Goal: Transaction & Acquisition: Register for event/course

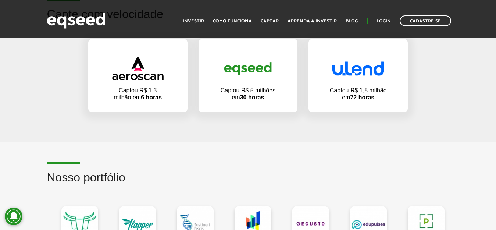
scroll to position [478, 0]
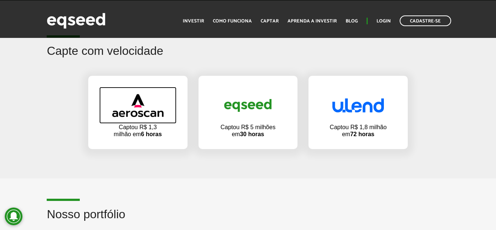
click at [129, 108] on img at bounding box center [137, 105] width 51 height 23
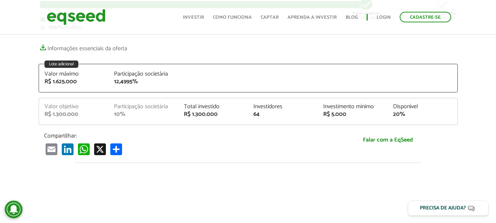
scroll to position [37, 0]
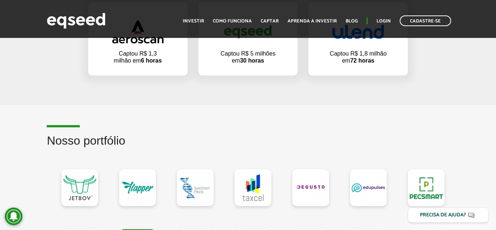
scroll to position [478, 0]
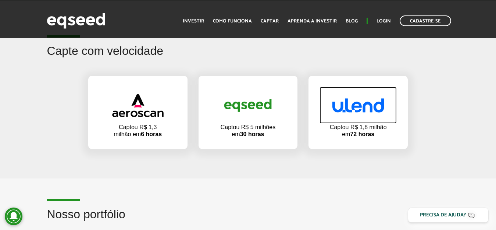
click at [362, 111] on img at bounding box center [357, 105] width 51 height 14
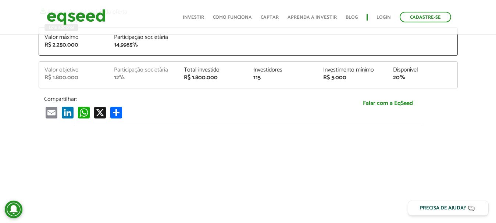
scroll to position [110, 0]
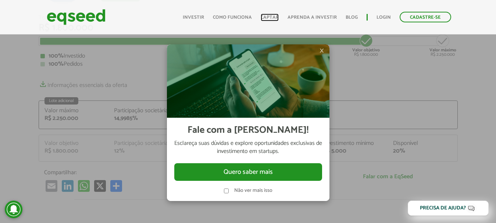
click at [262, 15] on link "Captar" at bounding box center [270, 17] width 18 height 5
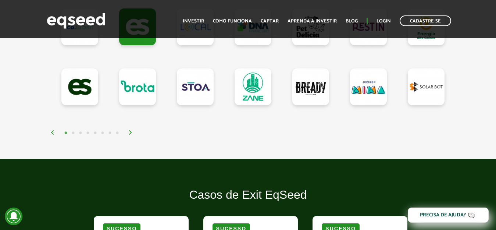
scroll to position [661, 0]
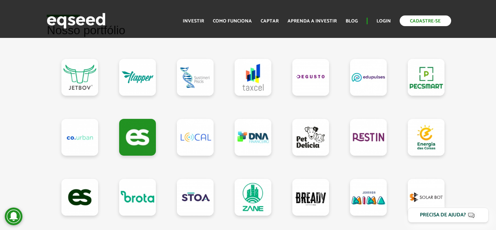
click at [417, 21] on link "Cadastre-se" at bounding box center [424, 20] width 51 height 11
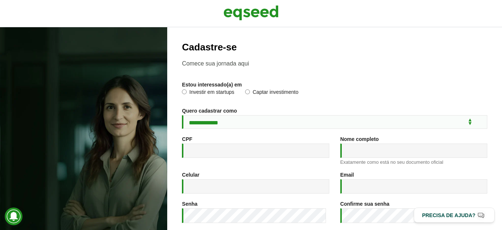
click at [250, 93] on label "Captar investimento" at bounding box center [271, 92] width 53 height 7
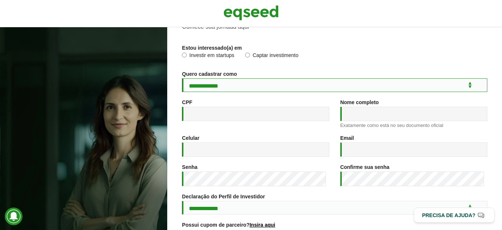
click at [311, 86] on select "**********" at bounding box center [334, 85] width 305 height 14
click at [182, 78] on select "**********" at bounding box center [334, 85] width 305 height 14
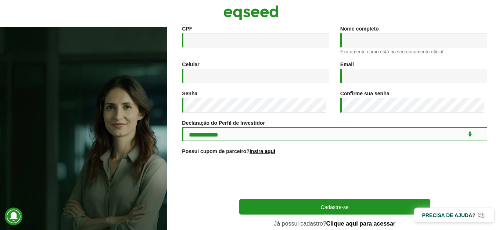
click at [329, 137] on select "**********" at bounding box center [334, 134] width 305 height 14
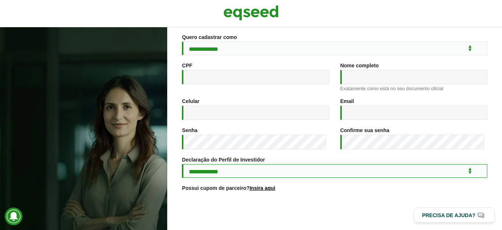
scroll to position [0, 0]
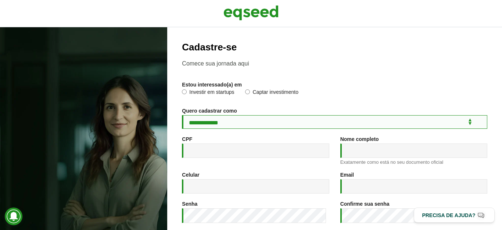
drag, startPoint x: 463, startPoint y: 119, endPoint x: 459, endPoint y: 114, distance: 6.3
click at [463, 119] on select "**********" at bounding box center [334, 122] width 305 height 14
click at [459, 122] on select "**********" at bounding box center [334, 122] width 305 height 14
select select "***"
click at [182, 115] on select "**********" at bounding box center [334, 122] width 305 height 14
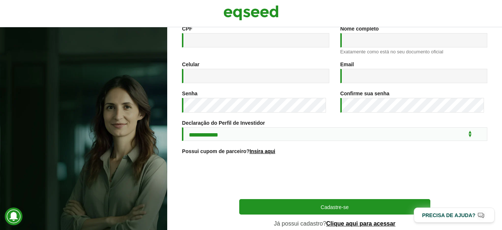
scroll to position [144, 0]
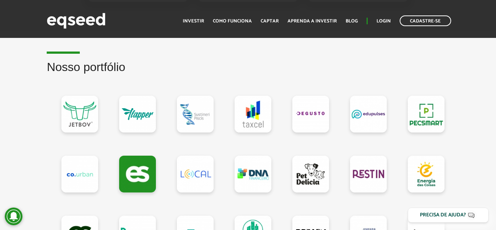
scroll to position [661, 0]
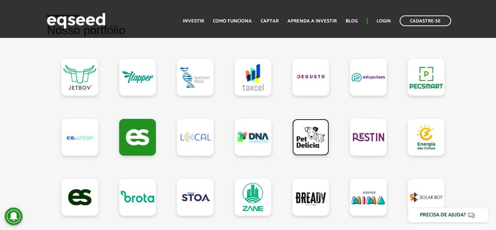
click at [295, 136] on link at bounding box center [310, 137] width 37 height 37
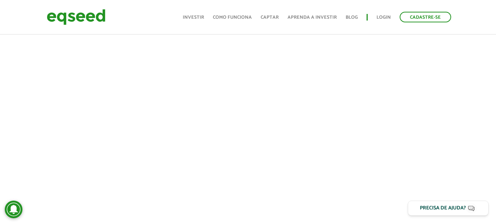
scroll to position [337, 0]
click at [444, 215] on button "Precisa de ajuda?" at bounding box center [447, 208] width 89 height 17
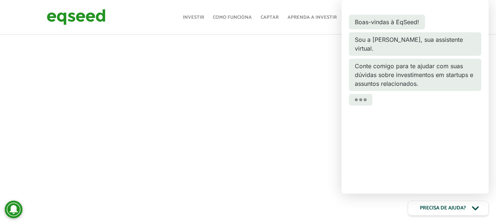
click at [466, 221] on div at bounding box center [248, 98] width 496 height 251
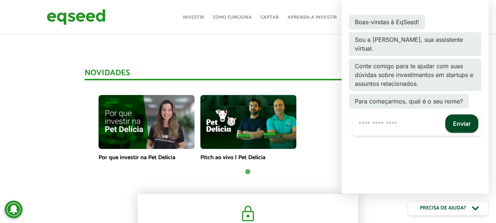
scroll to position [410, 0]
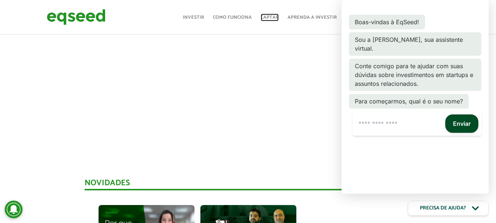
click at [266, 18] on link "Captar" at bounding box center [270, 17] width 18 height 5
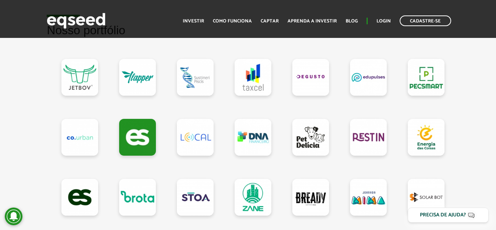
scroll to position [735, 0]
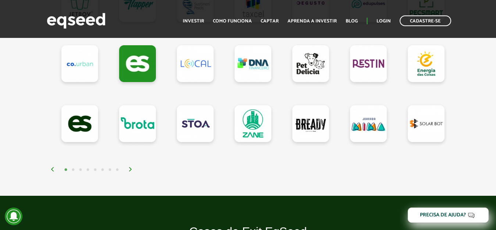
click at [131, 171] on img at bounding box center [130, 169] width 4 height 4
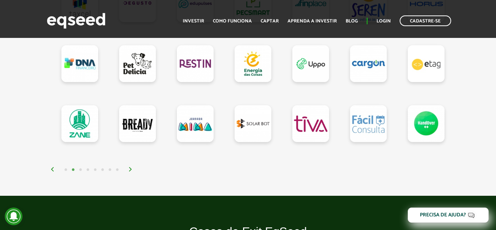
click at [130, 170] on img at bounding box center [130, 169] width 4 height 4
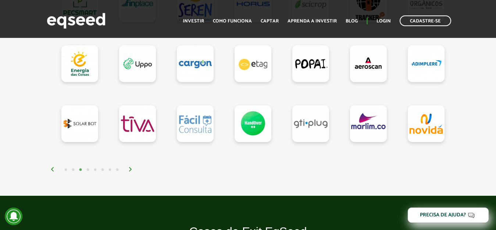
click at [130, 171] on img at bounding box center [130, 169] width 4 height 4
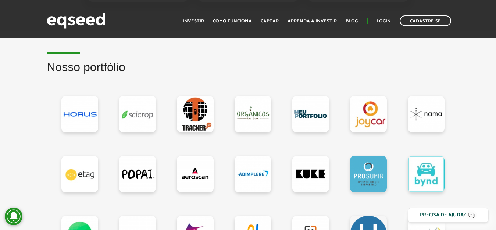
scroll to position [698, 0]
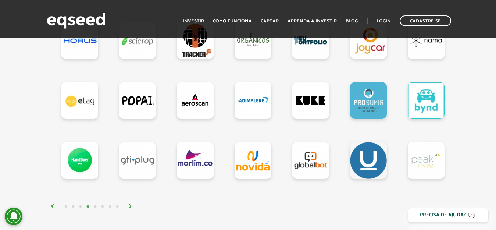
click at [130, 208] on img at bounding box center [130, 206] width 4 height 4
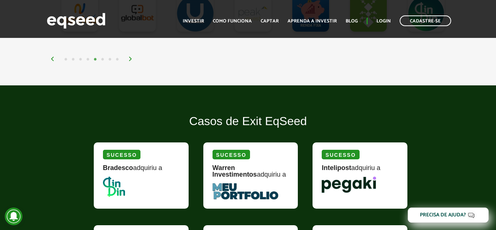
scroll to position [735, 0]
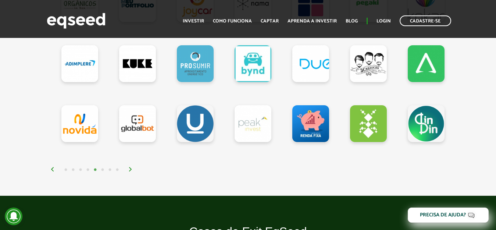
click at [128, 173] on div "1 2 3 4 5 6 7 8" at bounding box center [249, 169] width 398 height 8
click at [130, 171] on img at bounding box center [130, 169] width 4 height 4
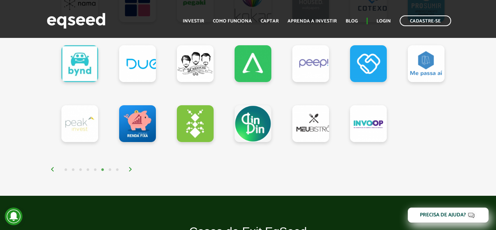
click at [129, 171] on img at bounding box center [130, 169] width 4 height 4
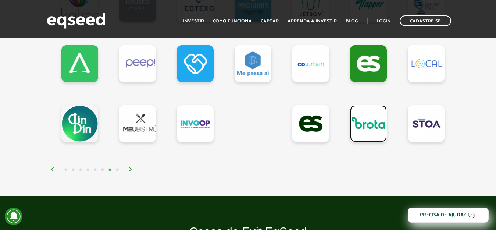
click at [362, 129] on link at bounding box center [368, 123] width 37 height 37
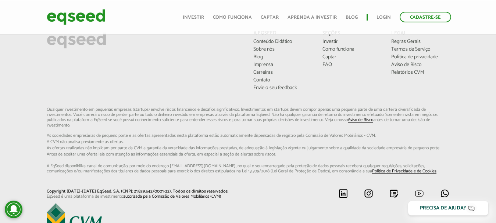
scroll to position [1433, 0]
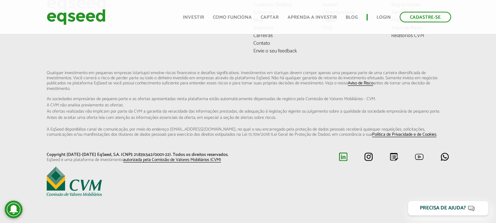
click at [340, 157] on img at bounding box center [342, 156] width 9 height 9
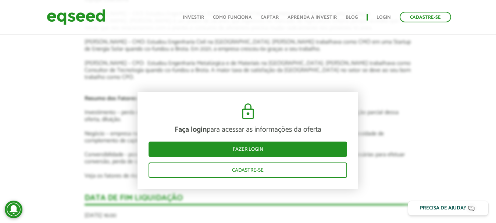
scroll to position [992, 0]
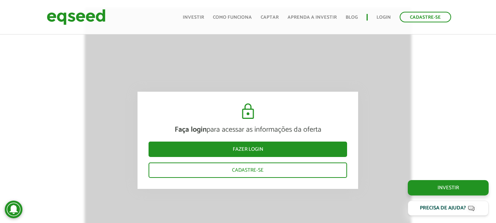
scroll to position [441, 0]
